Goal: Transaction & Acquisition: Purchase product/service

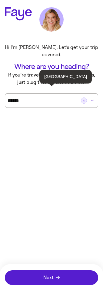
click at [85, 99] on icon "Clear button" at bounding box center [84, 101] width 4 height 4
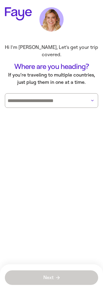
click at [66, 98] on input at bounding box center [43, 100] width 71 height 5
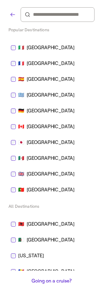
click at [54, 82] on div "🇪🇸 Spain" at bounding box center [52, 79] width 82 height 7
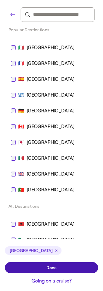
click at [54, 263] on button "Done" at bounding box center [52, 267] width 94 height 11
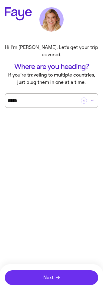
click at [69, 283] on button "Next" at bounding box center [52, 278] width 94 height 15
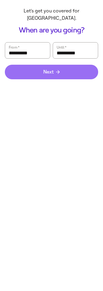
click at [59, 70] on span "Next" at bounding box center [51, 72] width 16 height 5
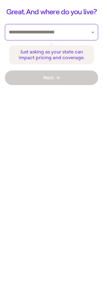
click at [53, 34] on input "text" at bounding box center [48, 32] width 78 height 10
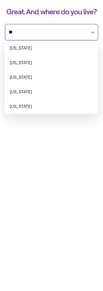
click at [50, 89] on li "Missouri" at bounding box center [52, 92] width 94 height 15
type input "********"
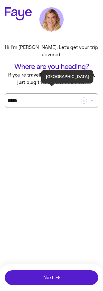
click at [52, 97] on div "*****" at bounding box center [52, 100] width 94 height 15
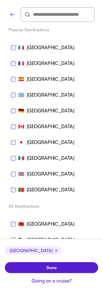
click at [52, 97] on div "🇬🇷 Greece" at bounding box center [52, 95] width 82 height 7
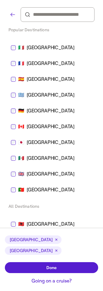
click at [52, 97] on div "🇬🇷 Greece" at bounding box center [52, 95] width 82 height 7
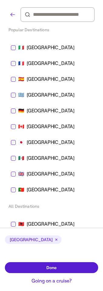
type input "*****"
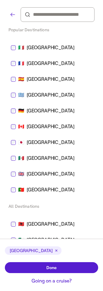
click at [43, 75] on div "🇪🇸 Spain" at bounding box center [51, 79] width 89 height 15
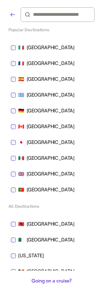
click at [47, 20] on div at bounding box center [58, 14] width 74 height 15
click at [47, 17] on input at bounding box center [57, 15] width 49 height 6
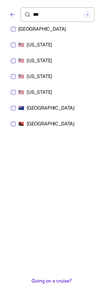
click at [45, 95] on div "New York" at bounding box center [40, 92] width 26 height 7
type input "***"
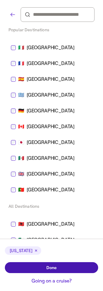
click at [42, 269] on button "Done" at bounding box center [52, 267] width 94 height 11
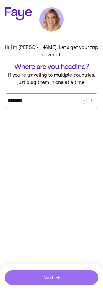
click at [39, 275] on button "Next" at bounding box center [52, 278] width 94 height 15
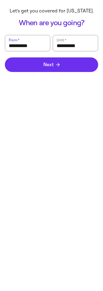
click at [35, 67] on button "Next" at bounding box center [52, 64] width 94 height 15
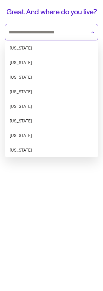
click at [42, 34] on input "text" at bounding box center [48, 32] width 78 height 10
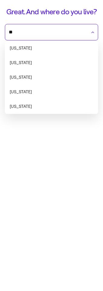
click at [47, 93] on li "Missouri" at bounding box center [52, 92] width 94 height 15
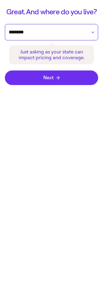
type input "********"
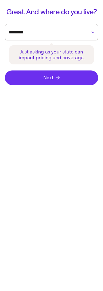
click at [49, 81] on button "Next" at bounding box center [52, 78] width 94 height 15
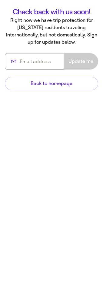
click at [44, 90] on html "Check back with us soon! Right now we have trip protection for Missouri residen…" at bounding box center [51, 45] width 103 height 90
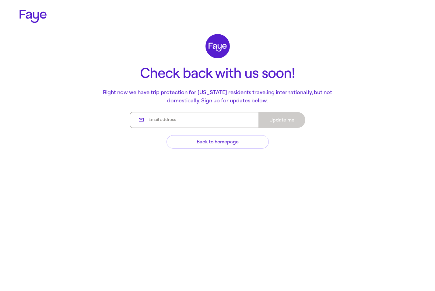
click at [103, 67] on main "Check back with us soon! Right now we have trip protection for Missouri residen…" at bounding box center [217, 105] width 435 height 85
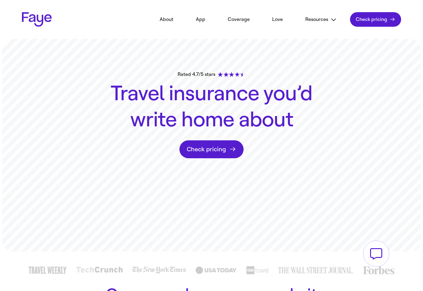
click at [374, 21] on link "Check pricing" at bounding box center [375, 19] width 51 height 15
